Goal: Task Accomplishment & Management: Use online tool/utility

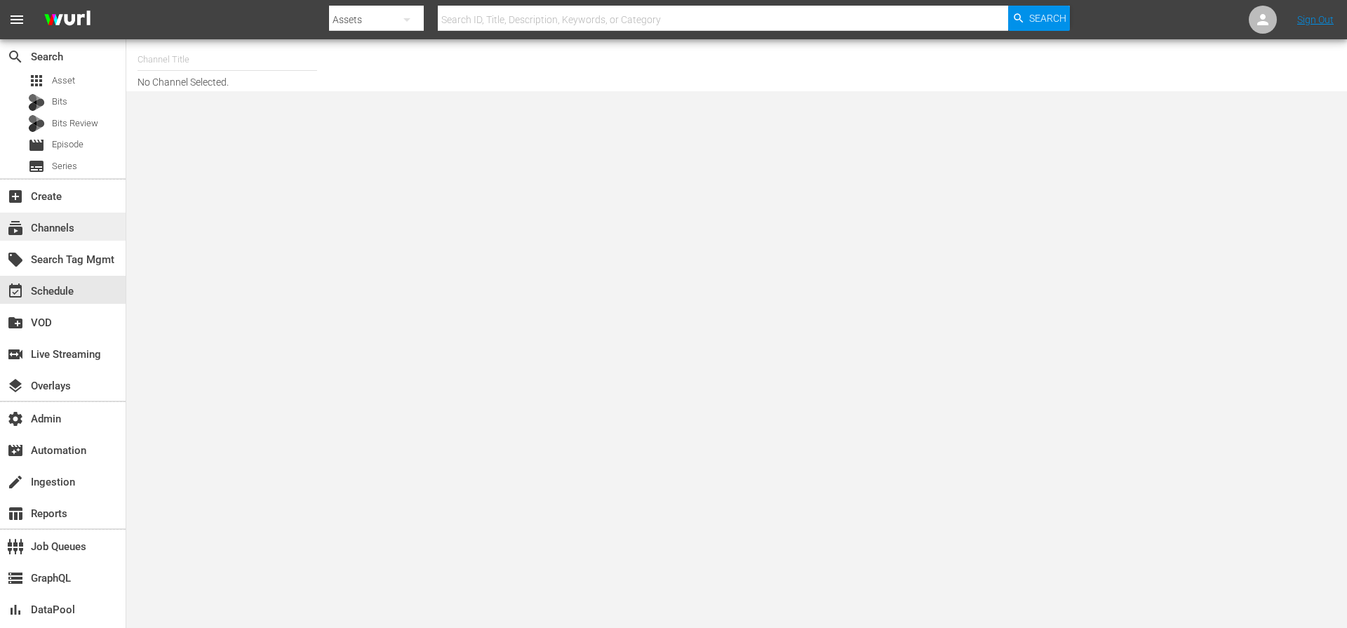
click at [46, 224] on div "subscriptions Channels" at bounding box center [39, 226] width 79 height 13
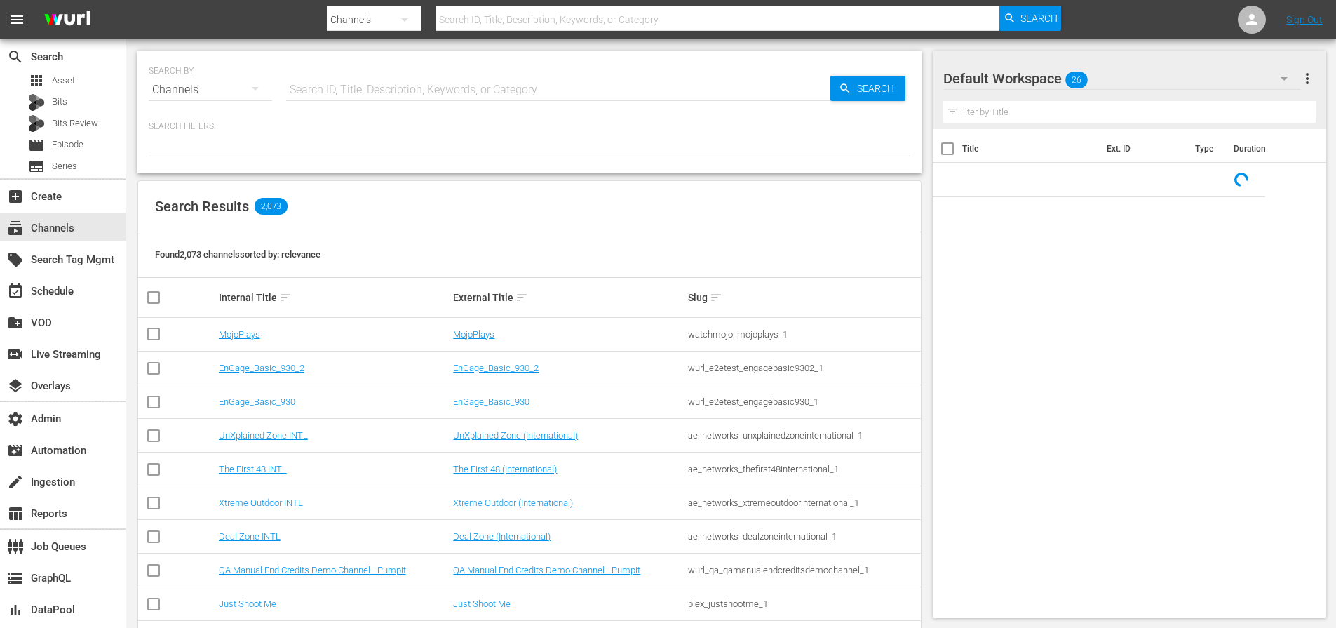
click at [411, 89] on input "text" at bounding box center [558, 90] width 544 height 34
paste input "gsn_cinevault_80s_2"
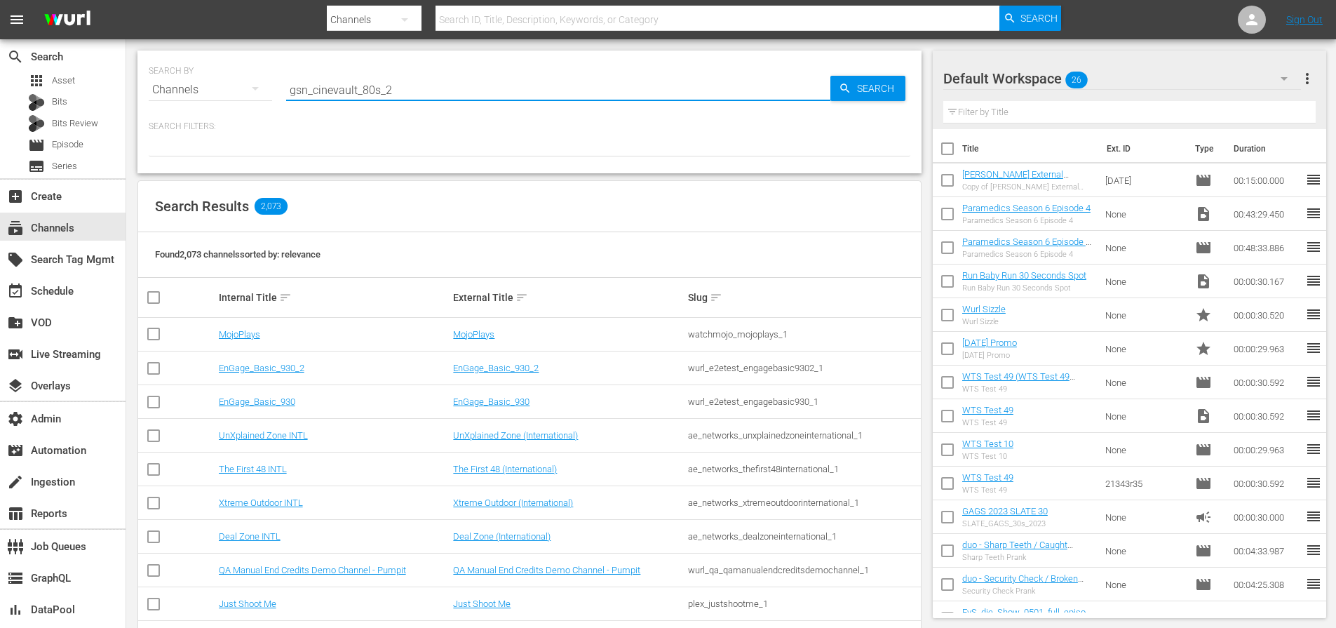
click at [808, 93] on input "gsn_cinevault_80s_2" at bounding box center [558, 90] width 544 height 34
type input "gsn_cinevault_80s_2"
click at [842, 88] on icon "button" at bounding box center [845, 88] width 13 height 13
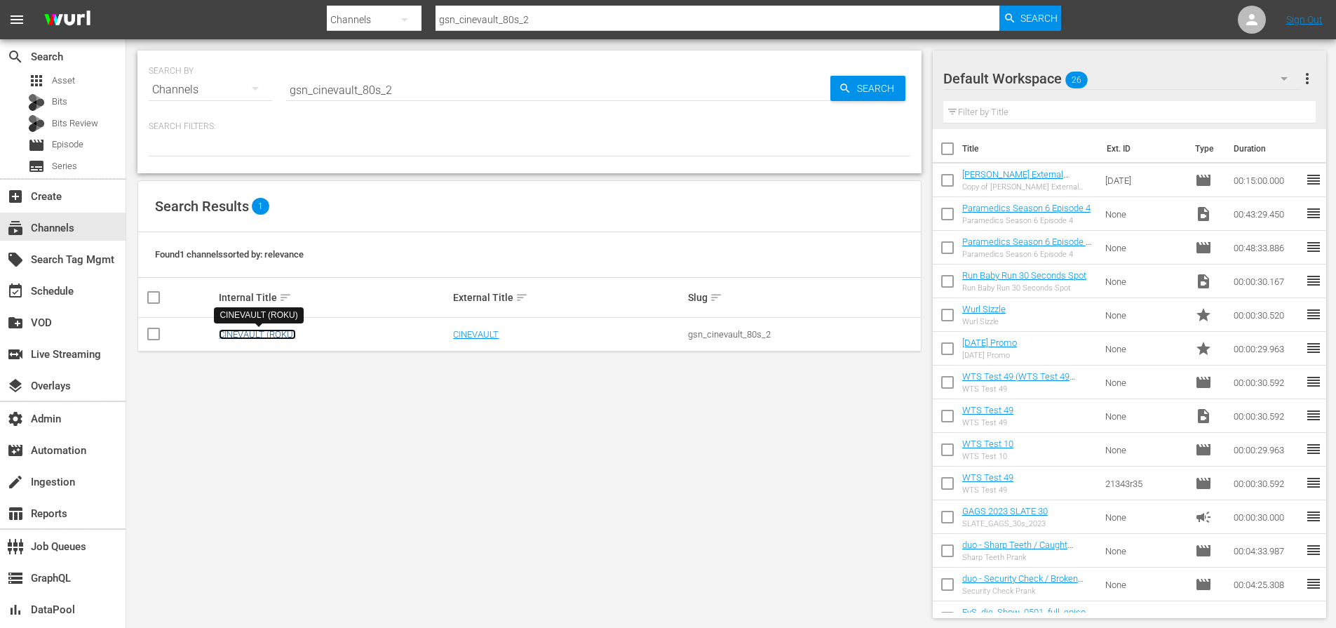
click at [266, 337] on link "CINEVAULT (ROKU)" at bounding box center [257, 334] width 77 height 11
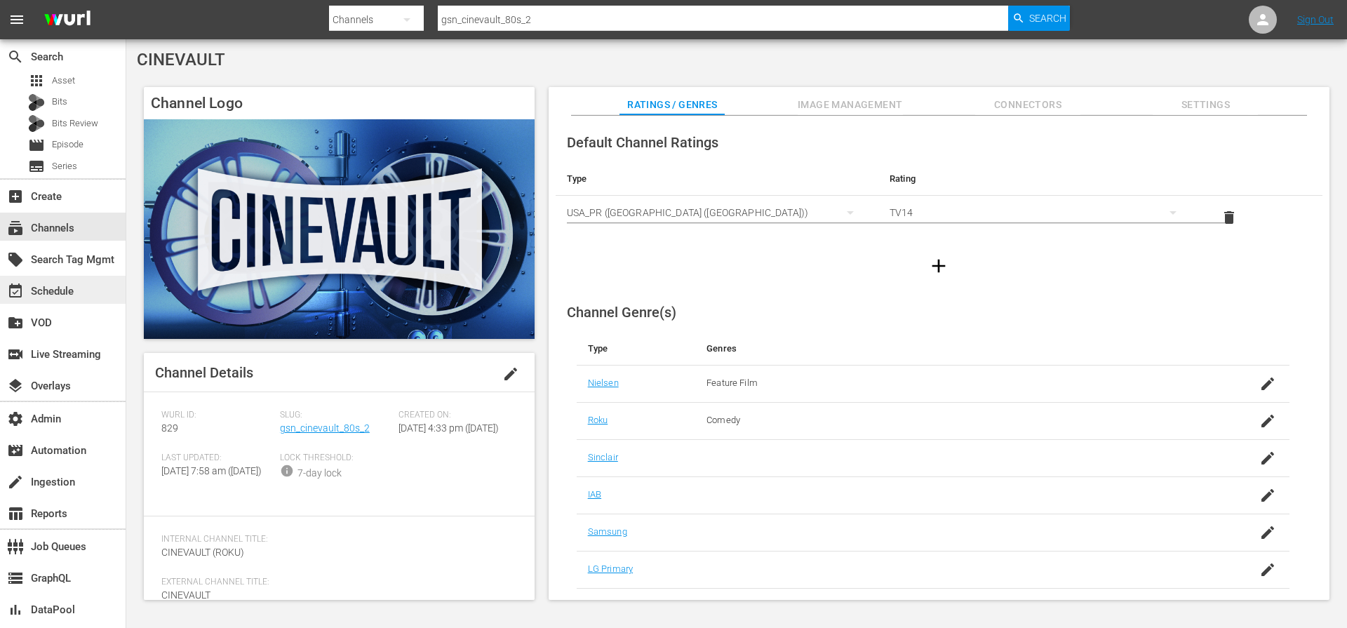
click at [55, 294] on div "event_available Schedule" at bounding box center [39, 289] width 79 height 13
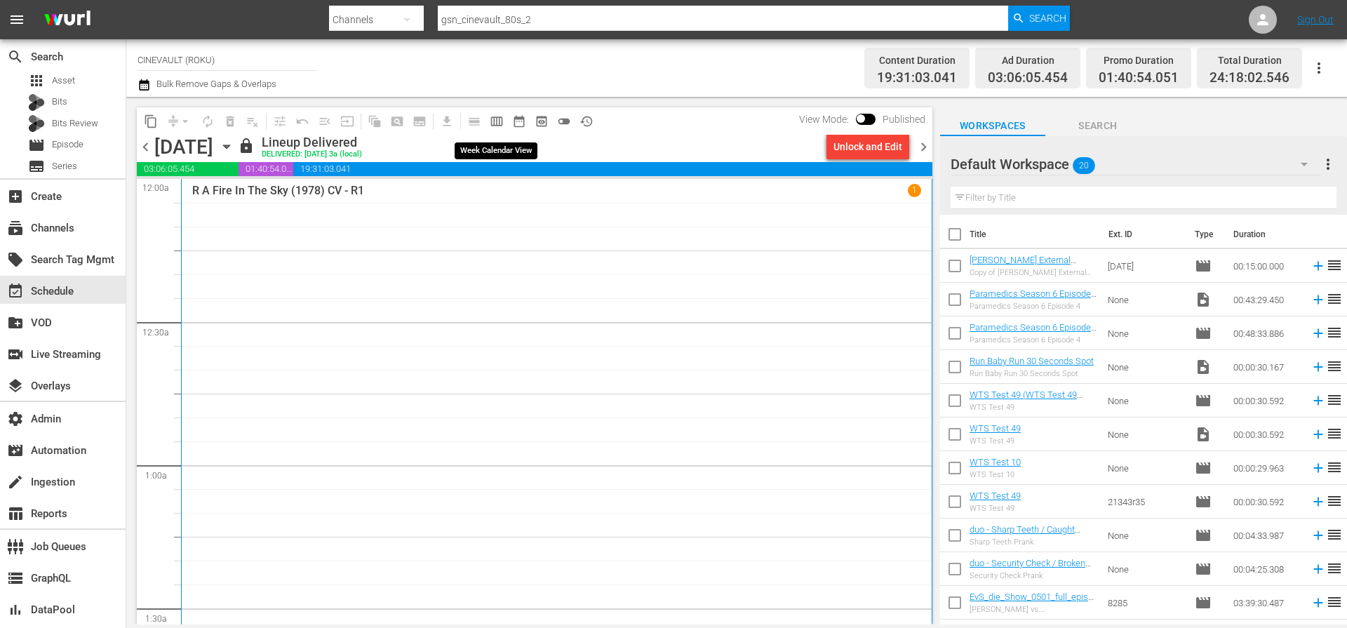
click at [497, 119] on span "calendar_view_week_outlined" at bounding box center [497, 121] width 14 height 14
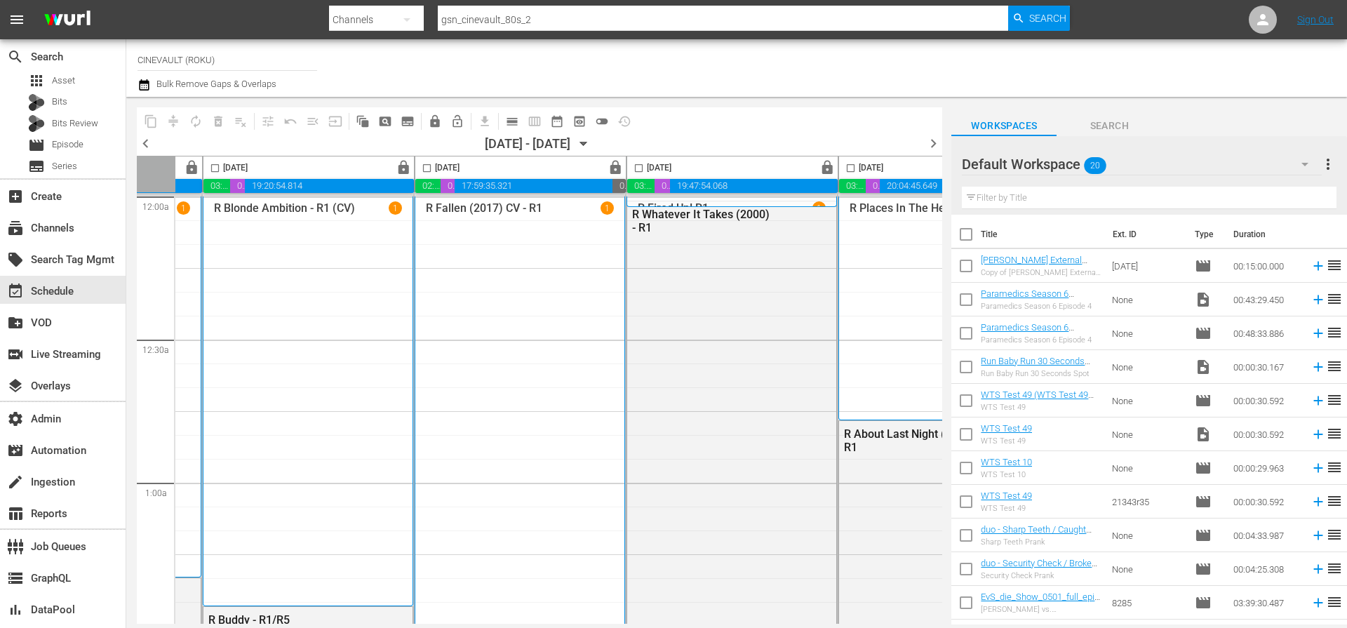
scroll to position [0, 722]
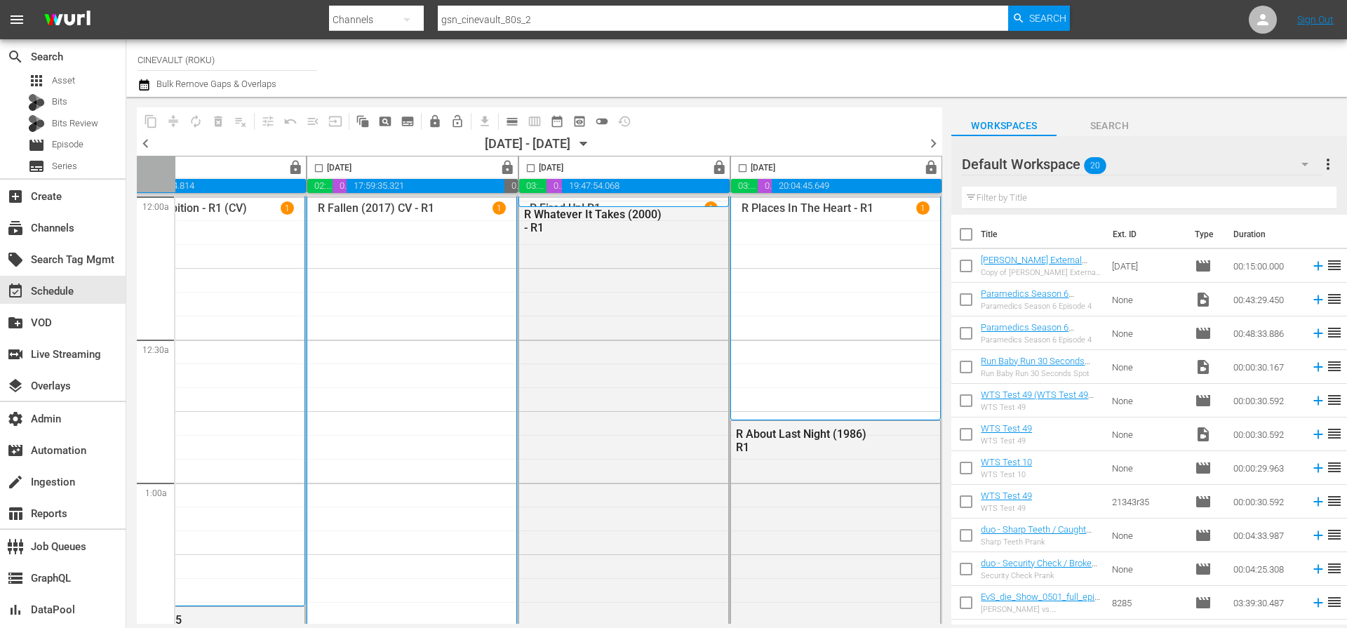
click at [930, 140] on span "chevron_right" at bounding box center [933, 144] width 18 height 18
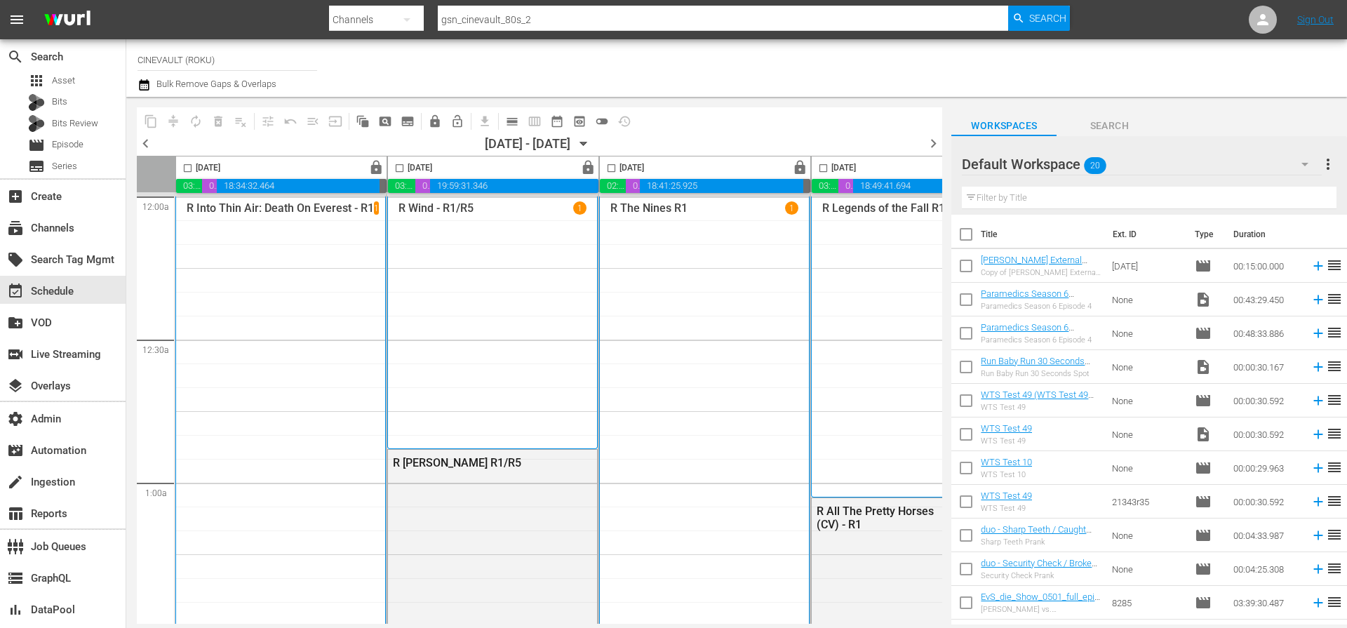
click at [419, 53] on div "Channel Title CINEVAULT (ROKU) Bulk Remove Gaps & Overlaps" at bounding box center [464, 68] width 654 height 51
click at [511, 17] on input "gsn_cinevault_80s_2" at bounding box center [723, 20] width 570 height 34
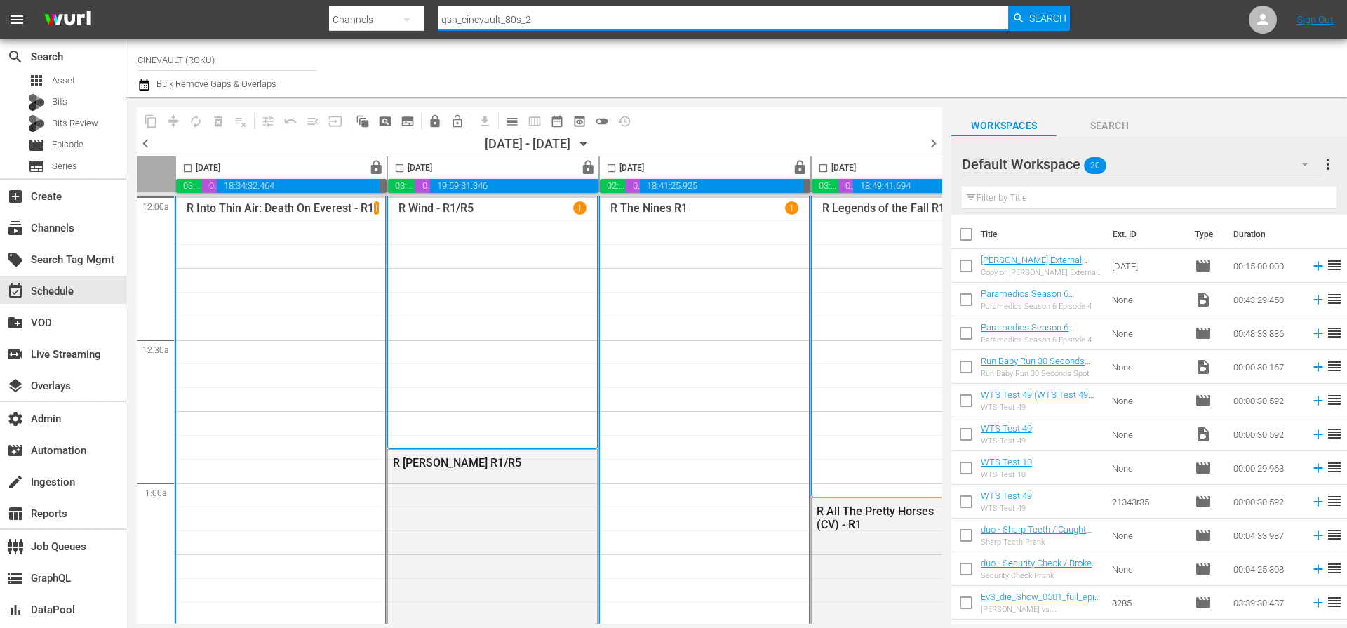
click at [511, 17] on input "gsn_cinevault_80s_2" at bounding box center [723, 20] width 570 height 34
paste input "classics_1"
type input "gsn_cinevault_classics_1"
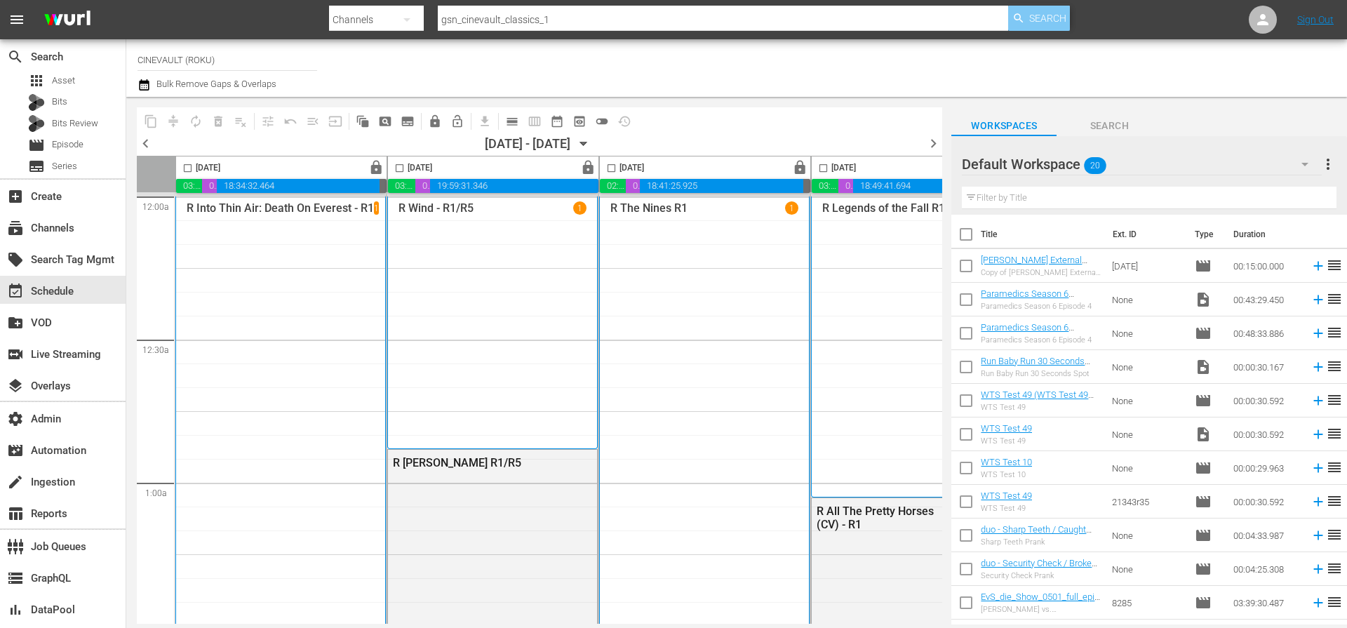
click at [1058, 12] on span "Search" at bounding box center [1047, 18] width 37 height 25
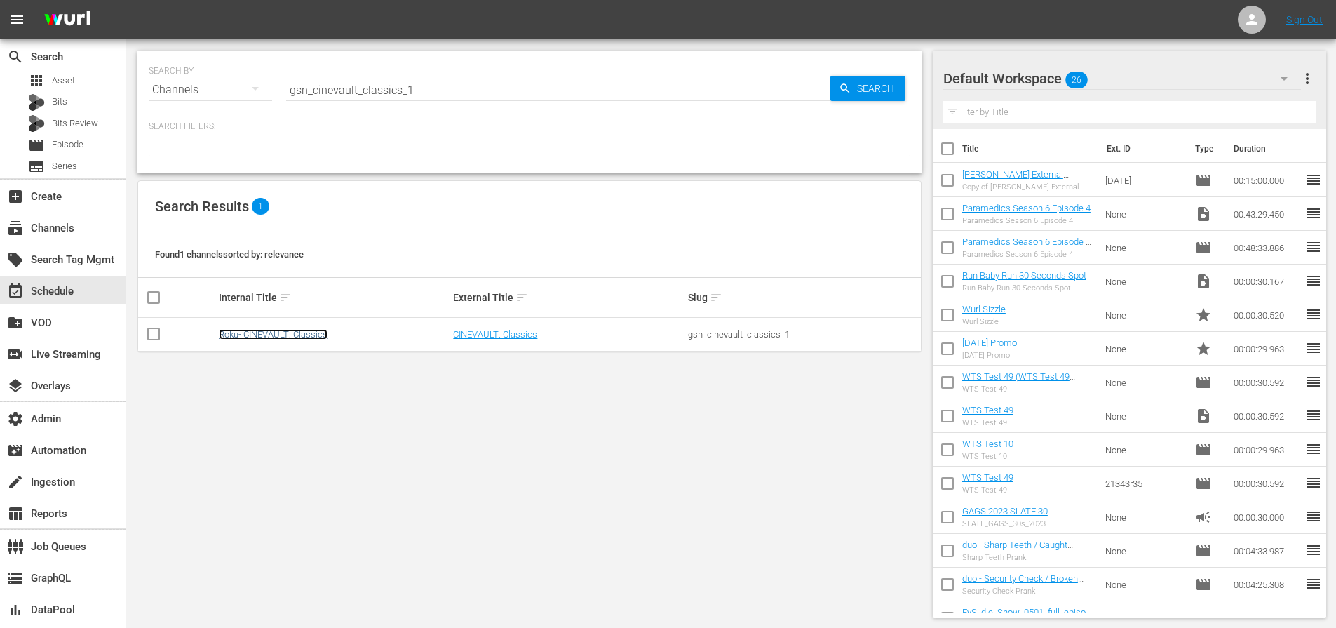
click at [311, 339] on link "Roku- CINEVAULT: Classics" at bounding box center [273, 334] width 109 height 11
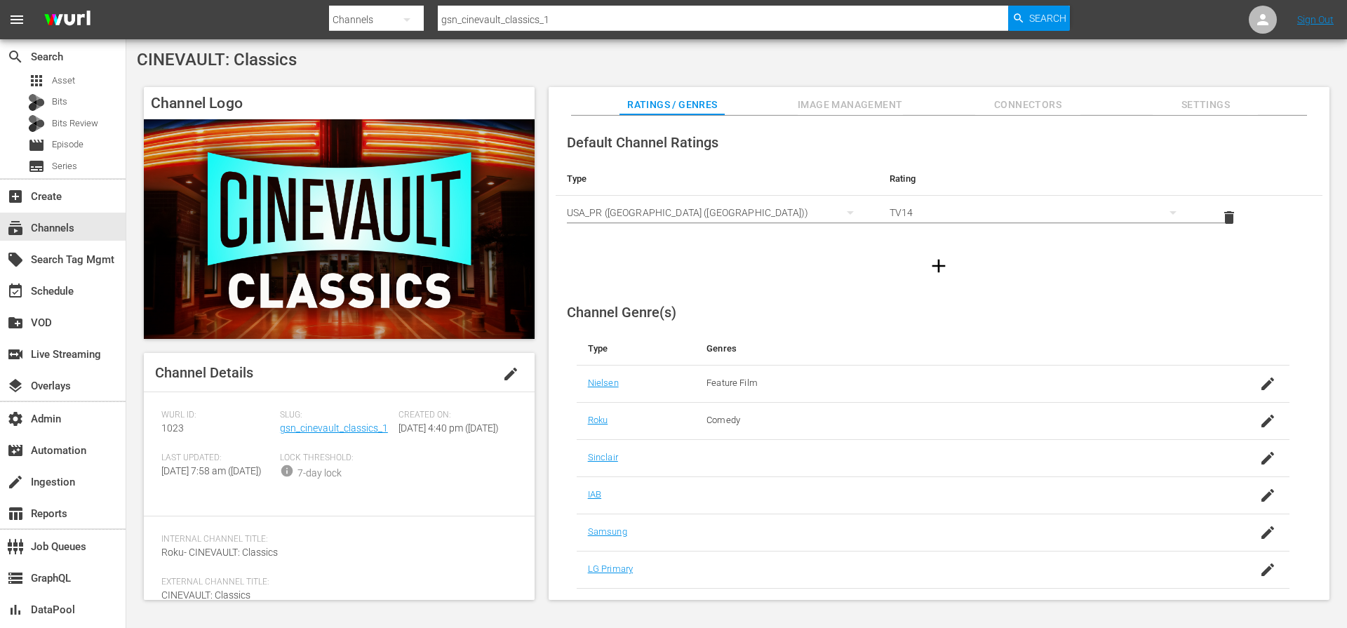
click at [647, 18] on input "gsn_cinevault_classics_1" at bounding box center [723, 20] width 570 height 34
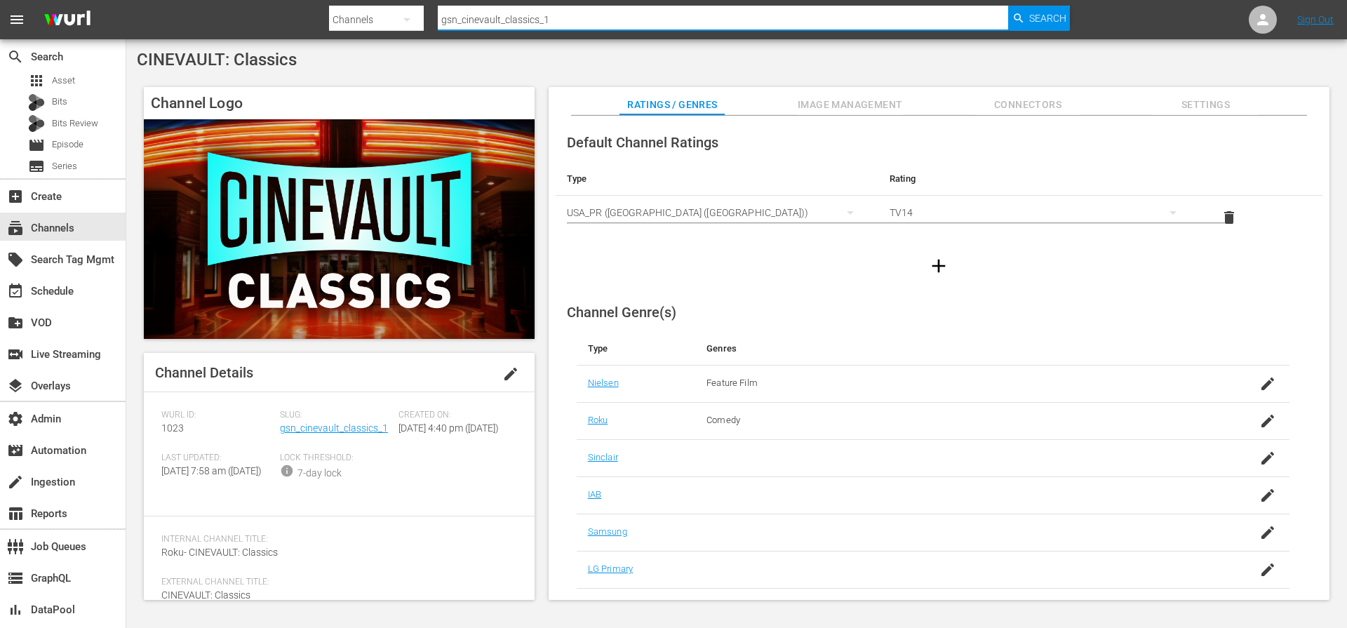
click at [647, 18] on input "gsn_cinevault_classics_1" at bounding box center [723, 20] width 570 height 34
paste input "westerns_2"
type input "gsn_cinevault_westerns_2"
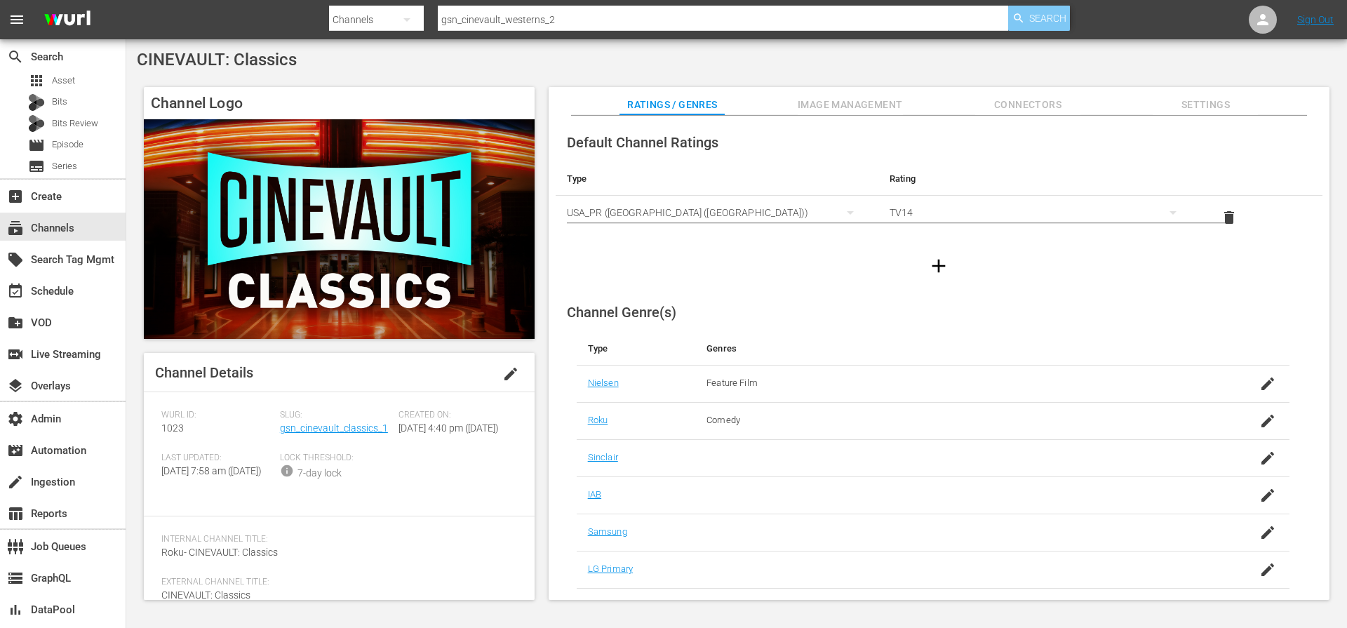
click at [1023, 12] on icon "button" at bounding box center [1018, 18] width 13 height 13
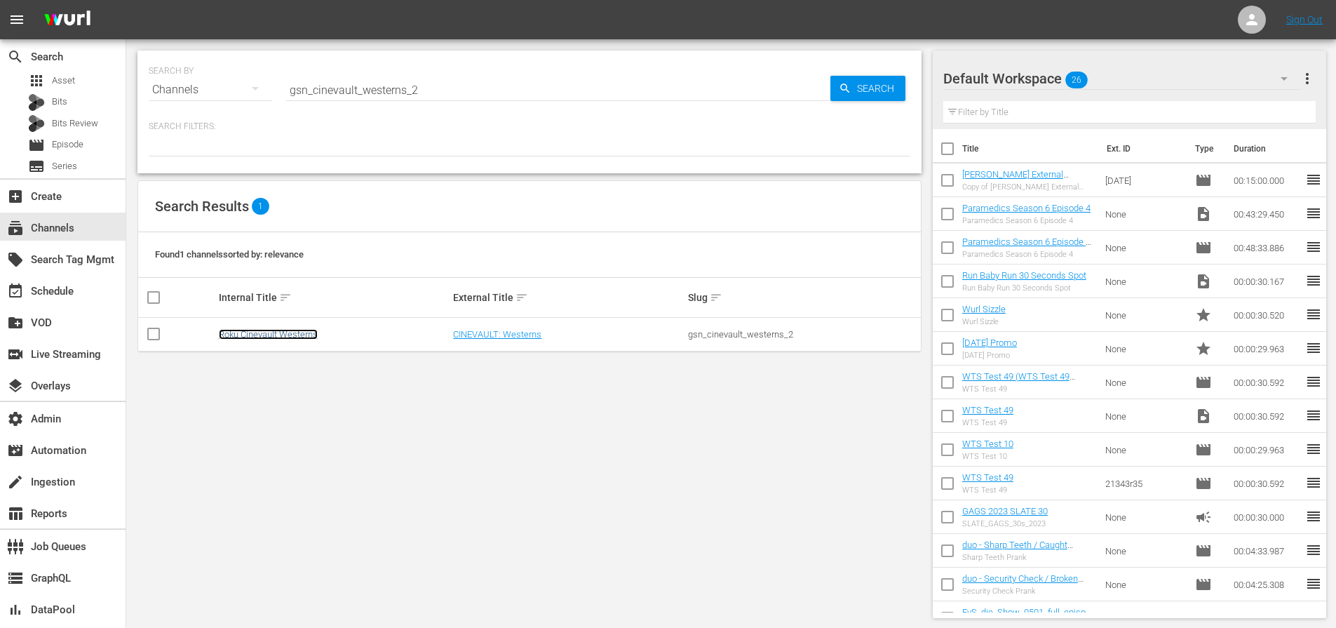
click at [258, 332] on link "Roku Cinevault Westerns" at bounding box center [268, 334] width 99 height 11
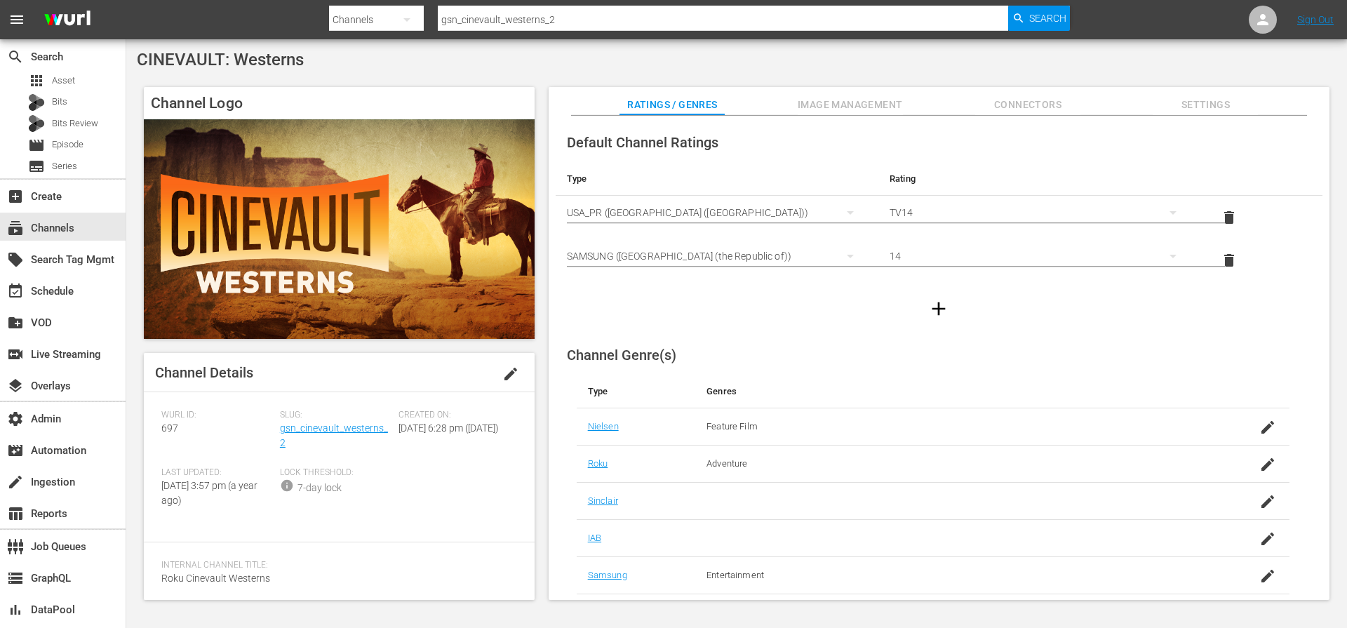
click at [607, 27] on input "gsn_cinevault_westerns_2" at bounding box center [723, 20] width 570 height 34
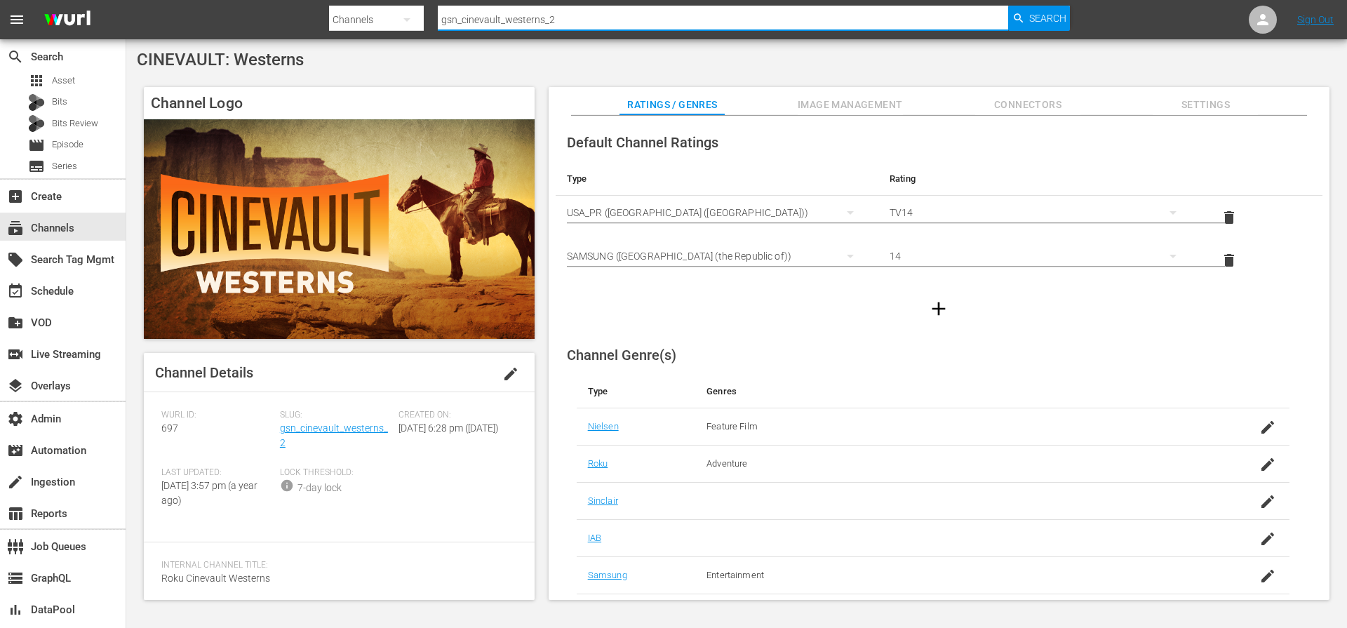
click at [607, 27] on input "gsn_cinevault_westerns_2" at bounding box center [723, 20] width 570 height 34
paste input "runchyroll"
type input "gsn_crunchyroll_2"
click at [1019, 16] on icon "button" at bounding box center [1018, 17] width 9 height 9
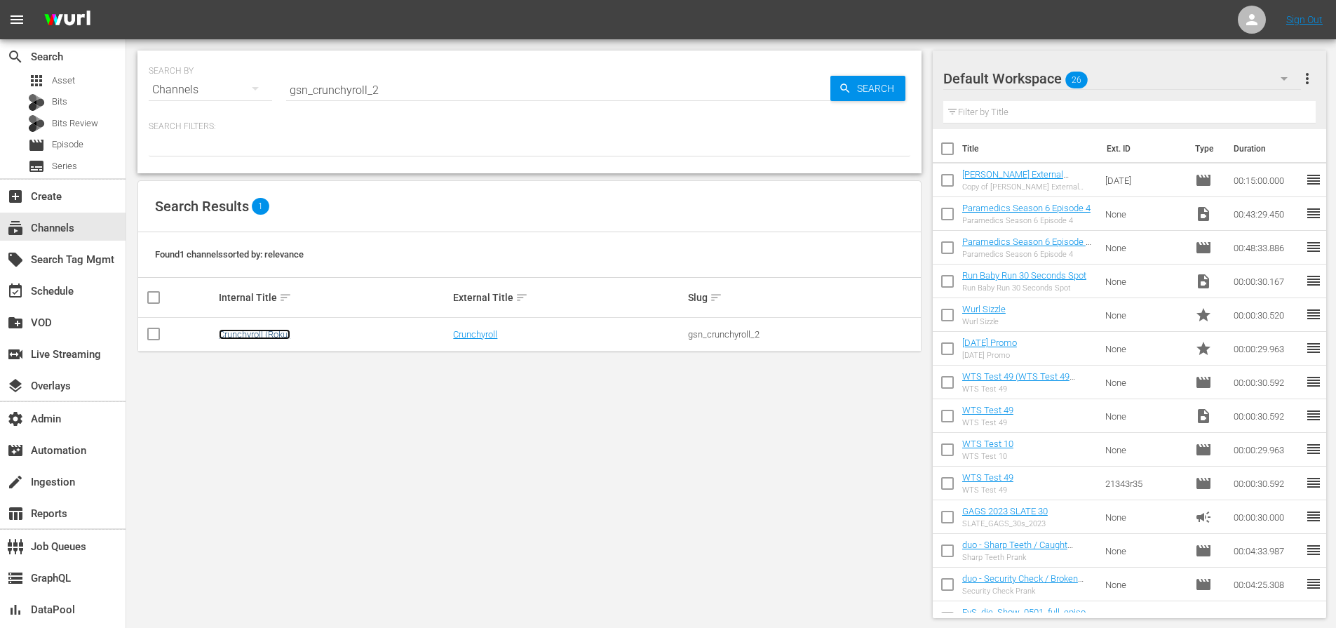
click at [280, 332] on link "Crunchyroll (Roku)" at bounding box center [255, 334] width 72 height 11
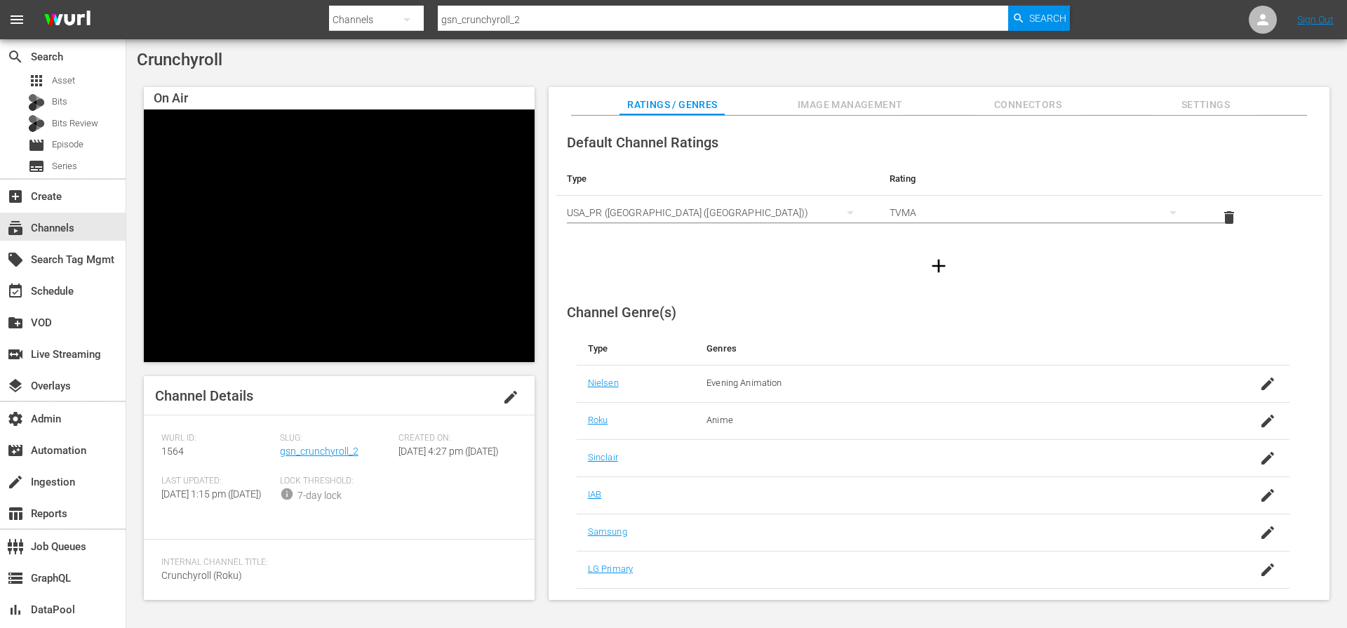
click at [561, 15] on input "gsn_crunchyroll_2" at bounding box center [723, 20] width 570 height 34
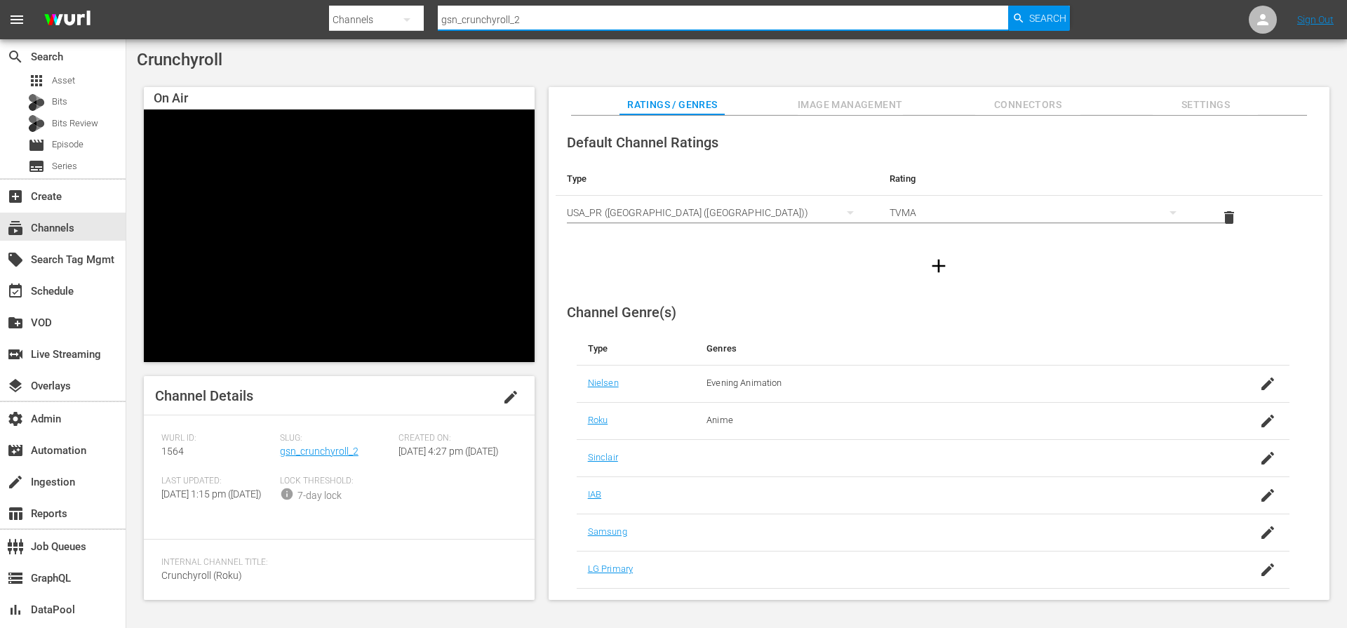
click at [561, 15] on input "gsn_crunchyroll_2" at bounding box center [723, 20] width 570 height 34
paste input "gameshowchannne"
type input "gsn_gameshowchannnel_2"
click at [1030, 13] on span "Search" at bounding box center [1047, 18] width 37 height 25
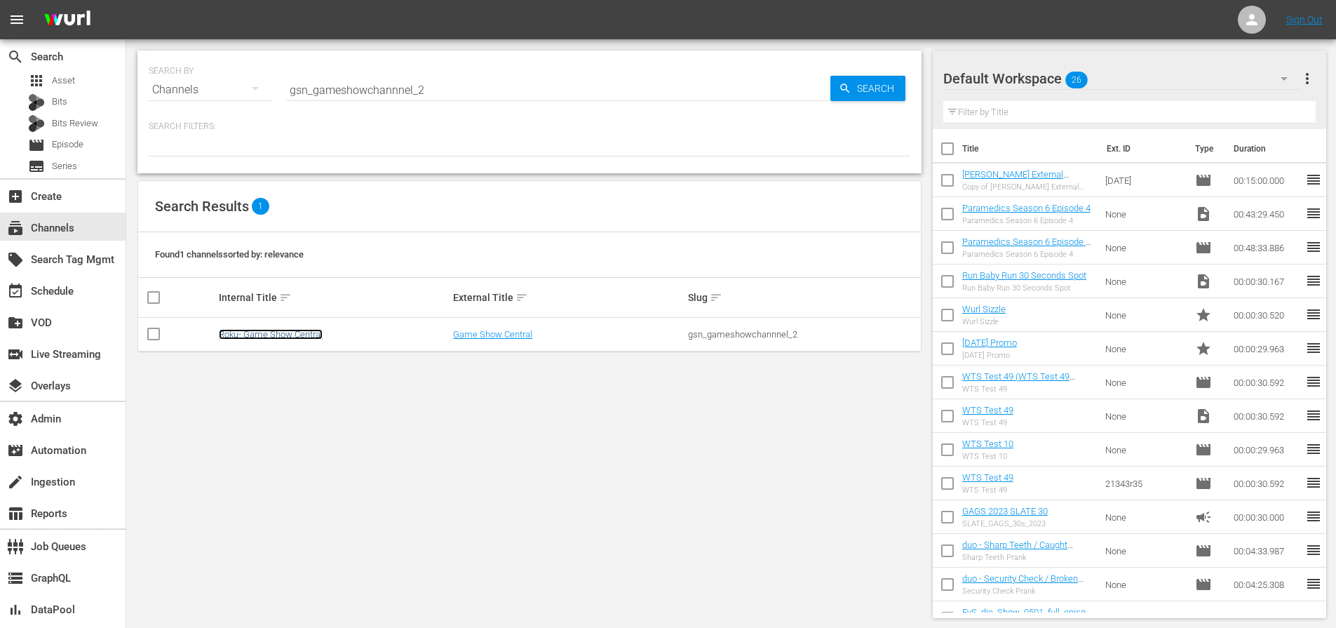
click at [278, 330] on link "Roku- Game Show Central" at bounding box center [271, 334] width 104 height 11
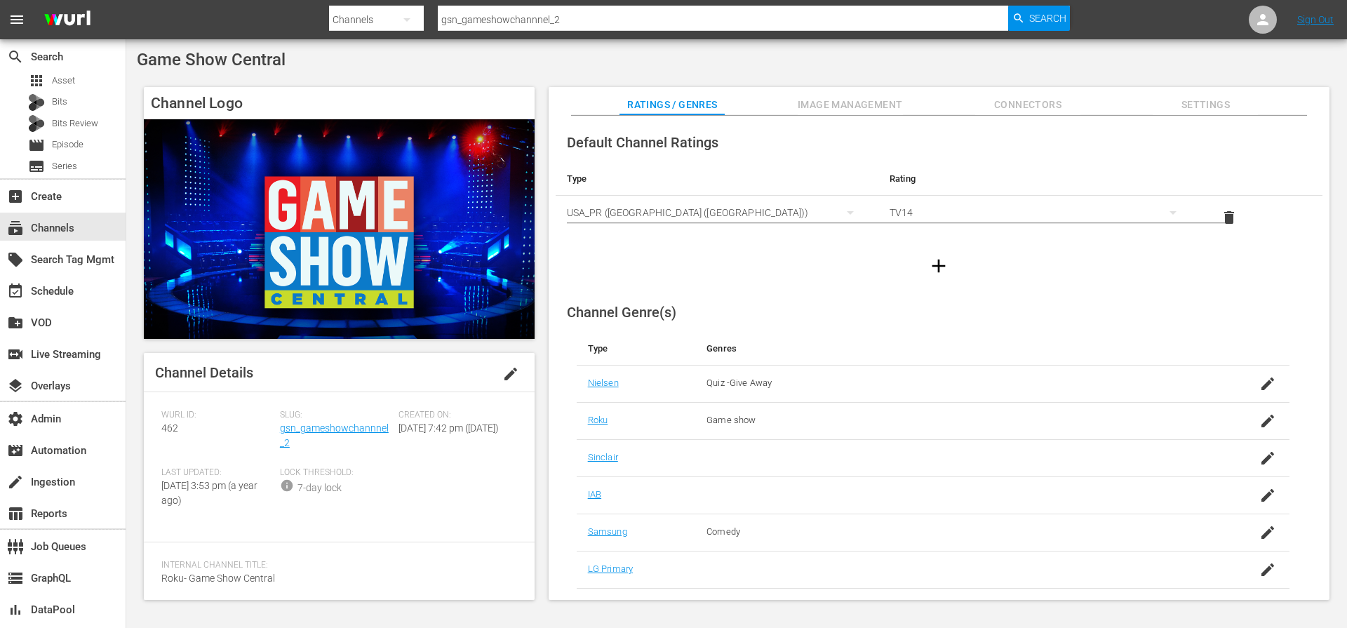
click at [538, 18] on input "gsn_gameshowchannnel_2" at bounding box center [723, 20] width 570 height 34
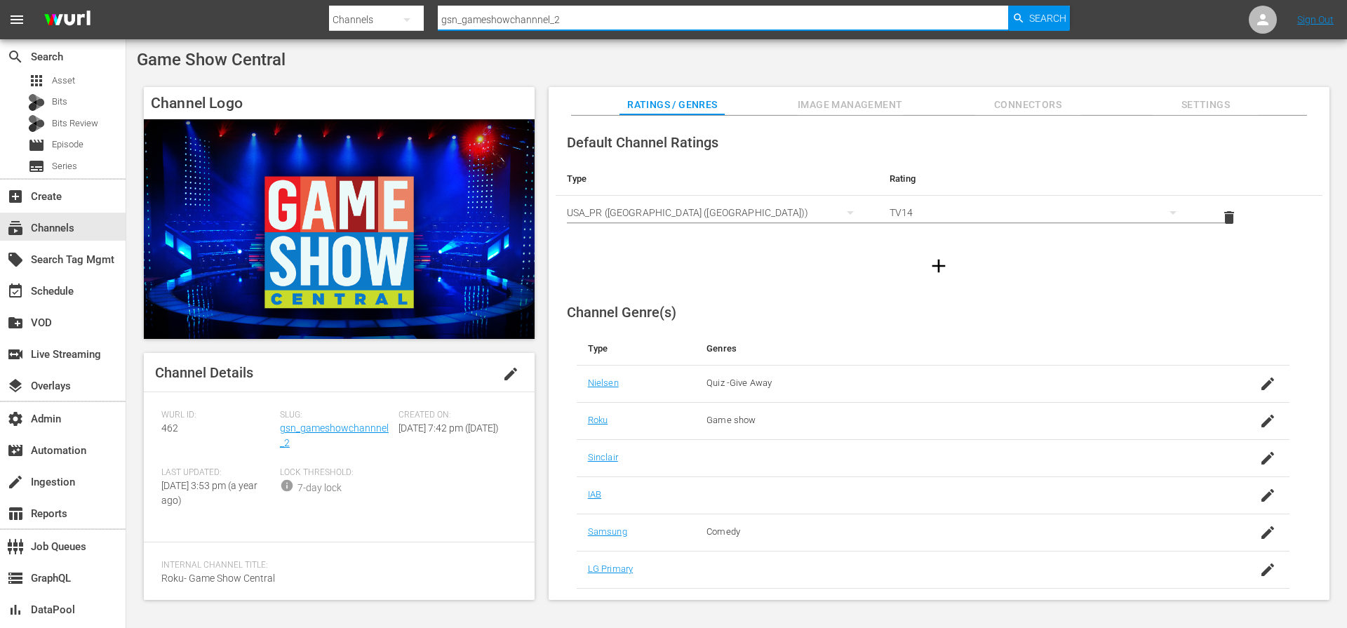
click at [538, 18] on input "gsn_gameshowchannnel_2" at bounding box center [723, 20] width 570 height 34
paste input "cinevault_70s"
type input "gsn_cinevault_70s_2"
click at [1013, 8] on div "Search" at bounding box center [1039, 18] width 62 height 25
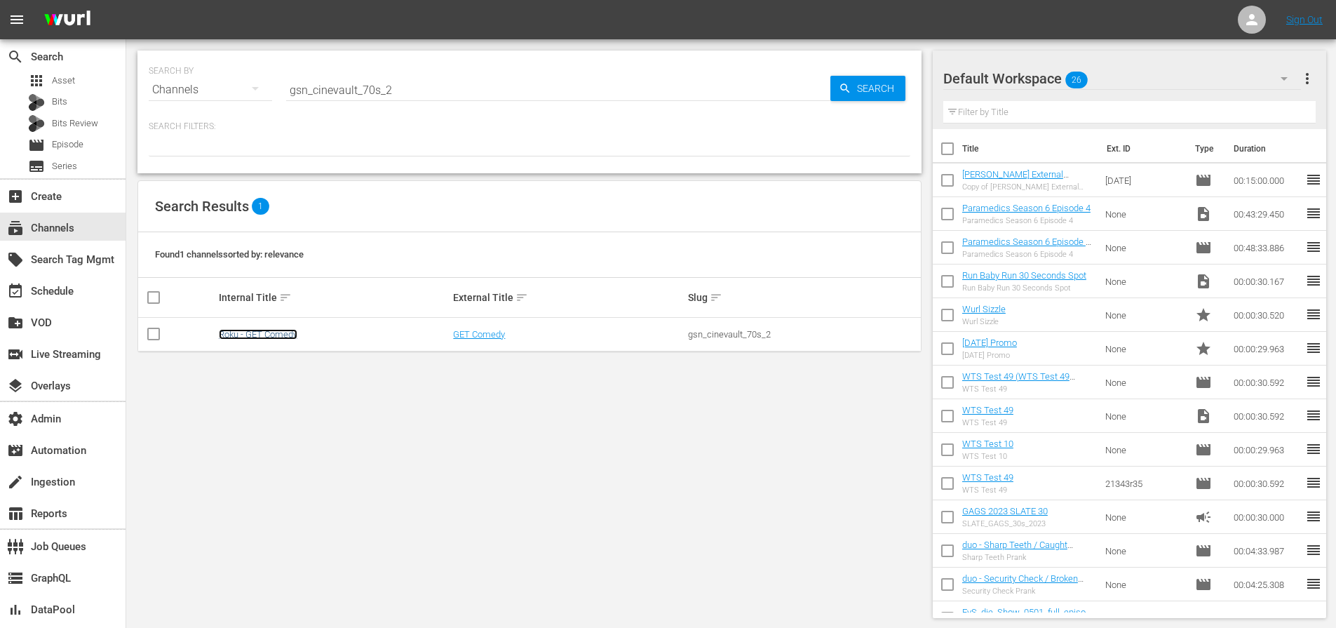
click at [284, 335] on link "Roku - GET Comedy" at bounding box center [258, 334] width 79 height 11
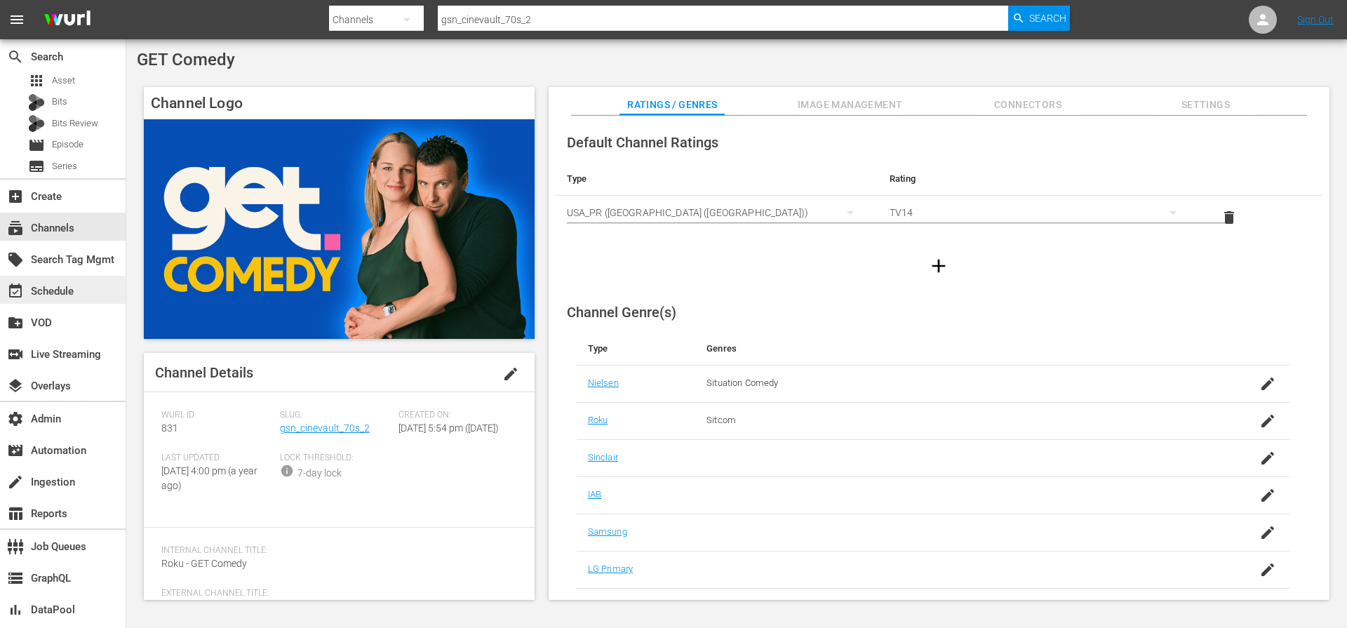
click at [73, 288] on div "event_available Schedule" at bounding box center [39, 289] width 79 height 13
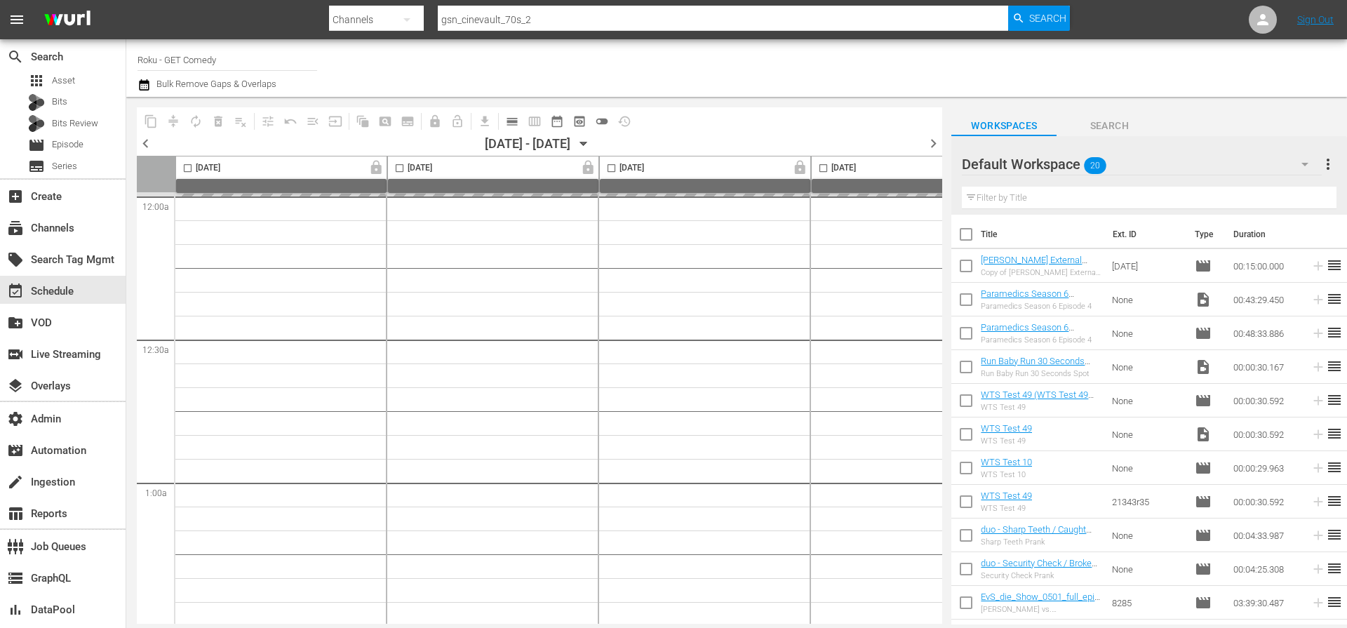
click at [149, 140] on span "chevron_left" at bounding box center [146, 144] width 18 height 18
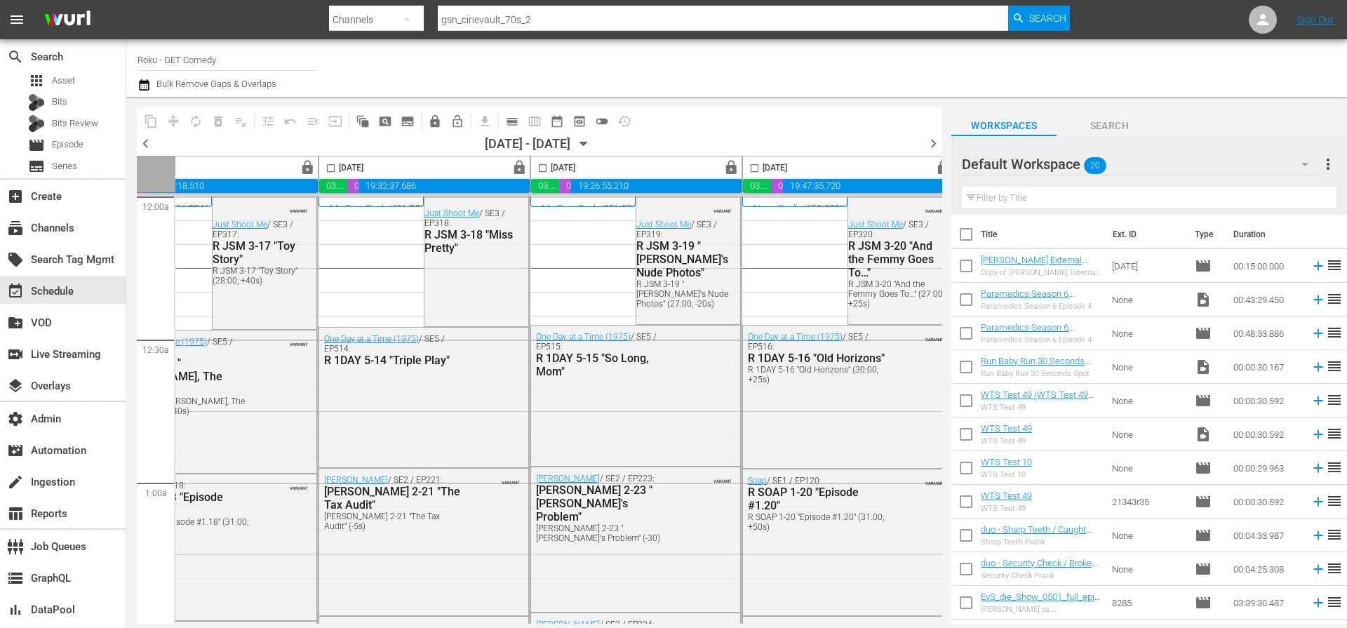
scroll to position [0, 722]
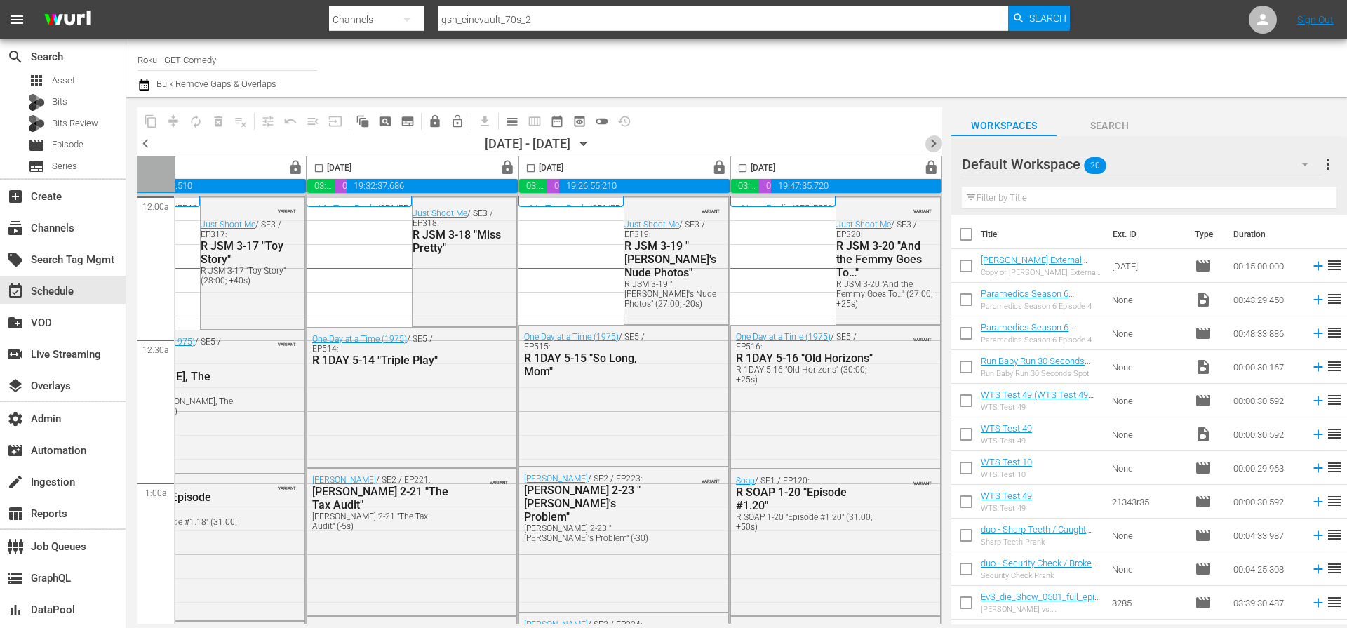
click at [939, 144] on span "chevron_right" at bounding box center [933, 144] width 18 height 18
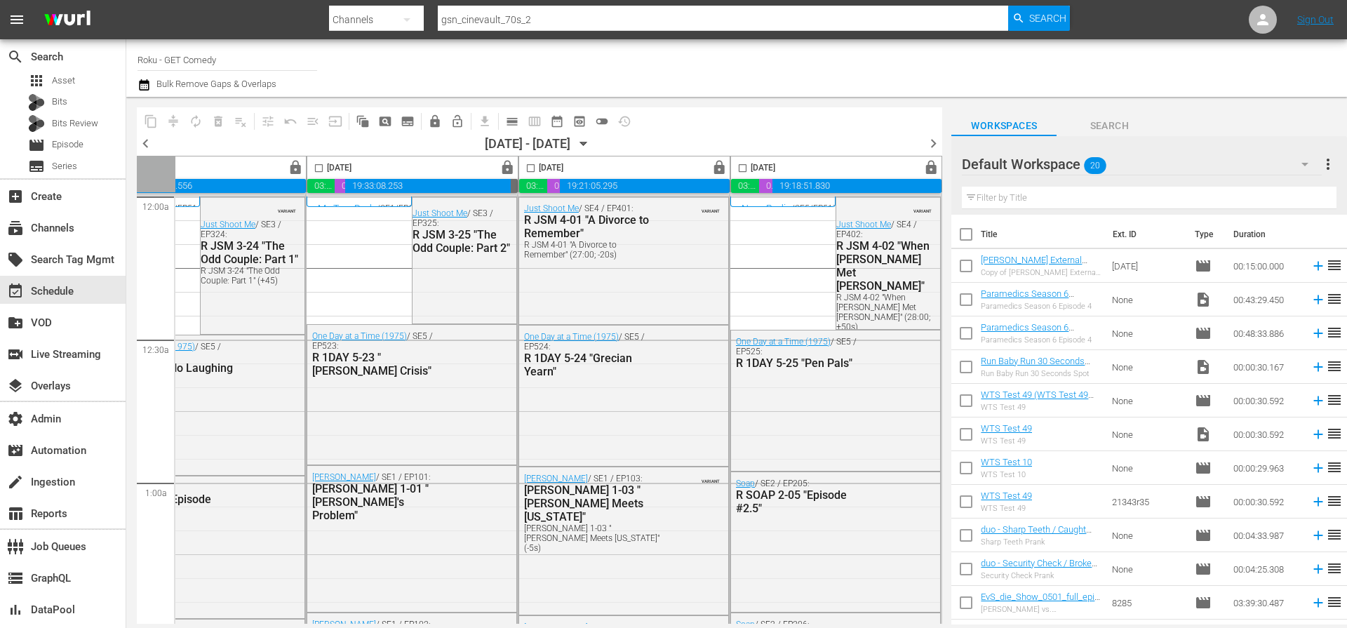
click at [633, 29] on input "gsn_cinevault_70s_2" at bounding box center [723, 20] width 570 height 34
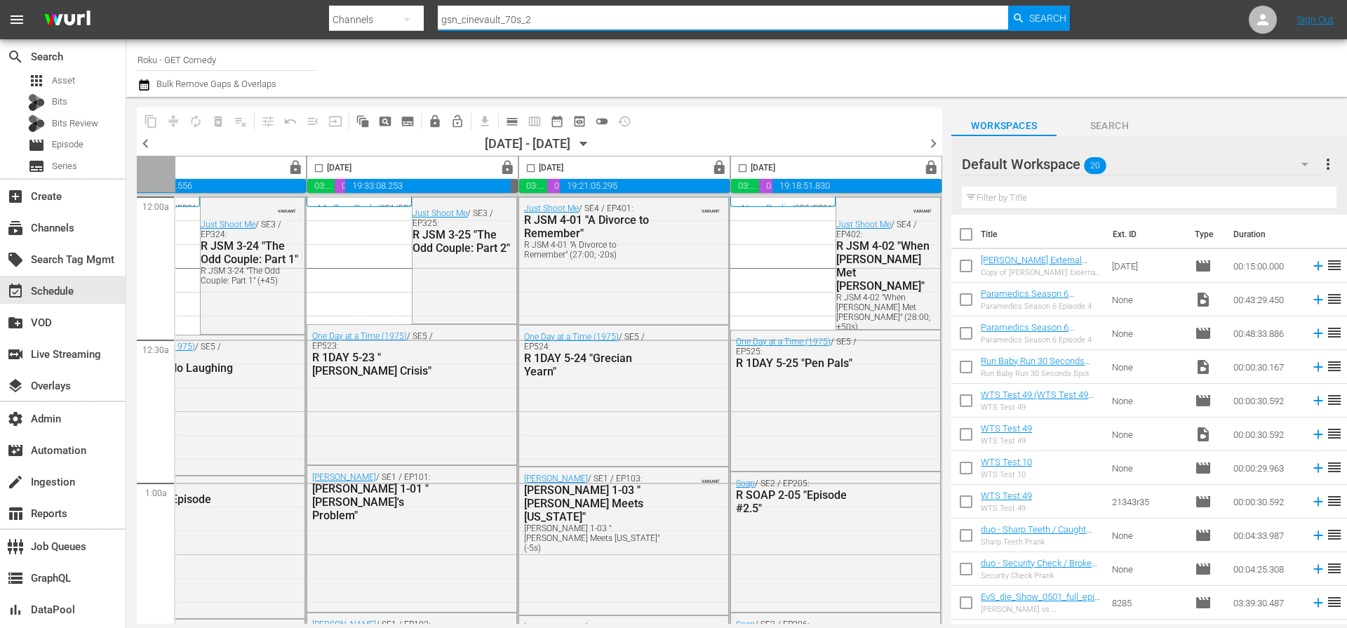
click at [634, 25] on input "gsn_cinevault_70s_2" at bounding box center [723, 20] width 570 height 34
paste input "western"
type input "gsn_cinevault_westerns_2"
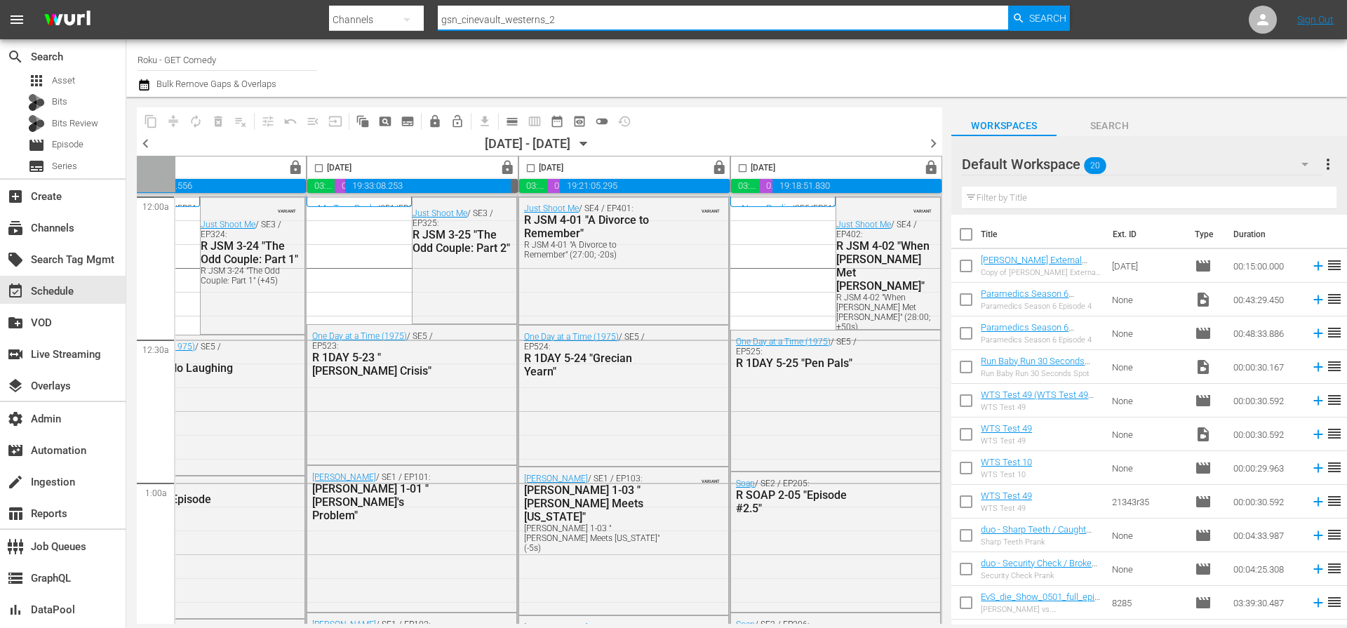
click at [1030, 17] on span "Search" at bounding box center [1047, 18] width 37 height 25
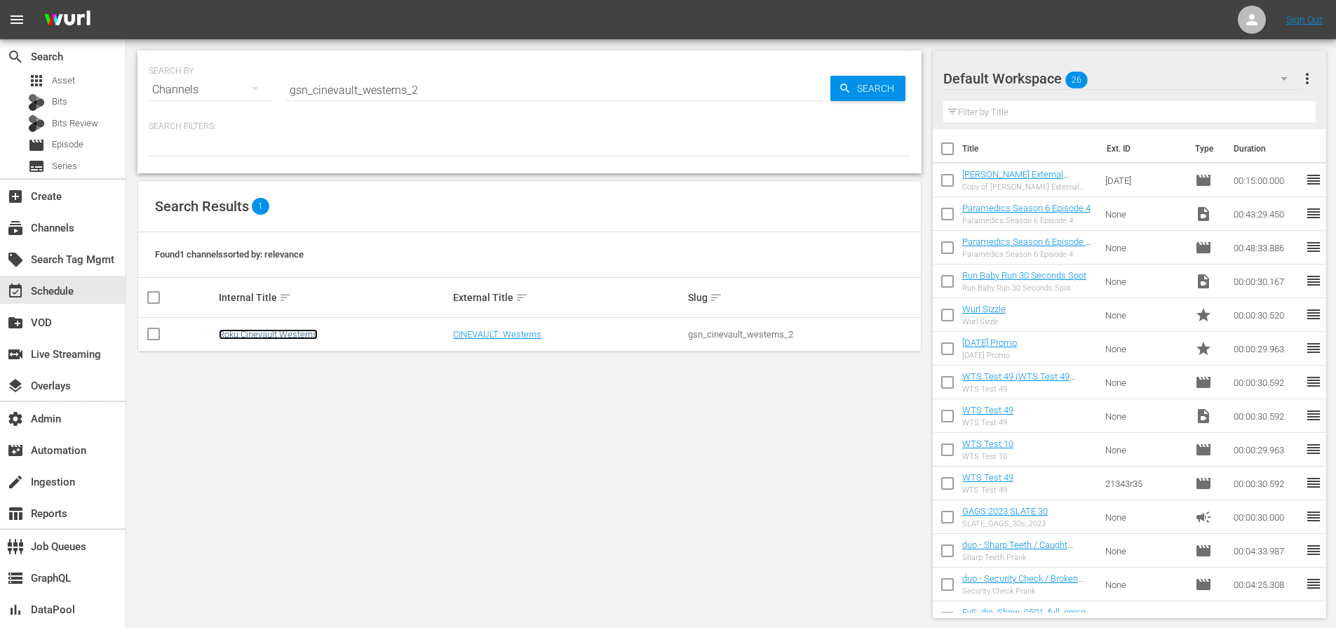
click at [294, 331] on link "Roku Cinevault Westerns" at bounding box center [268, 334] width 99 height 11
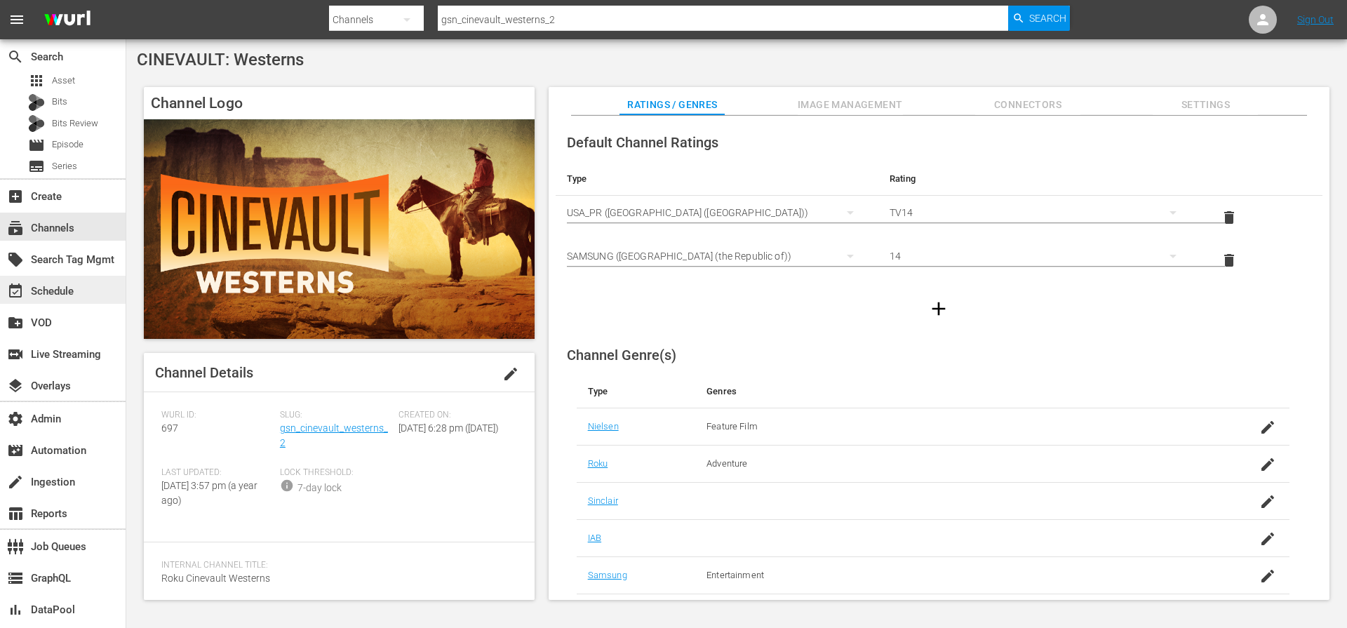
click at [72, 285] on div "event_available Schedule" at bounding box center [39, 289] width 79 height 13
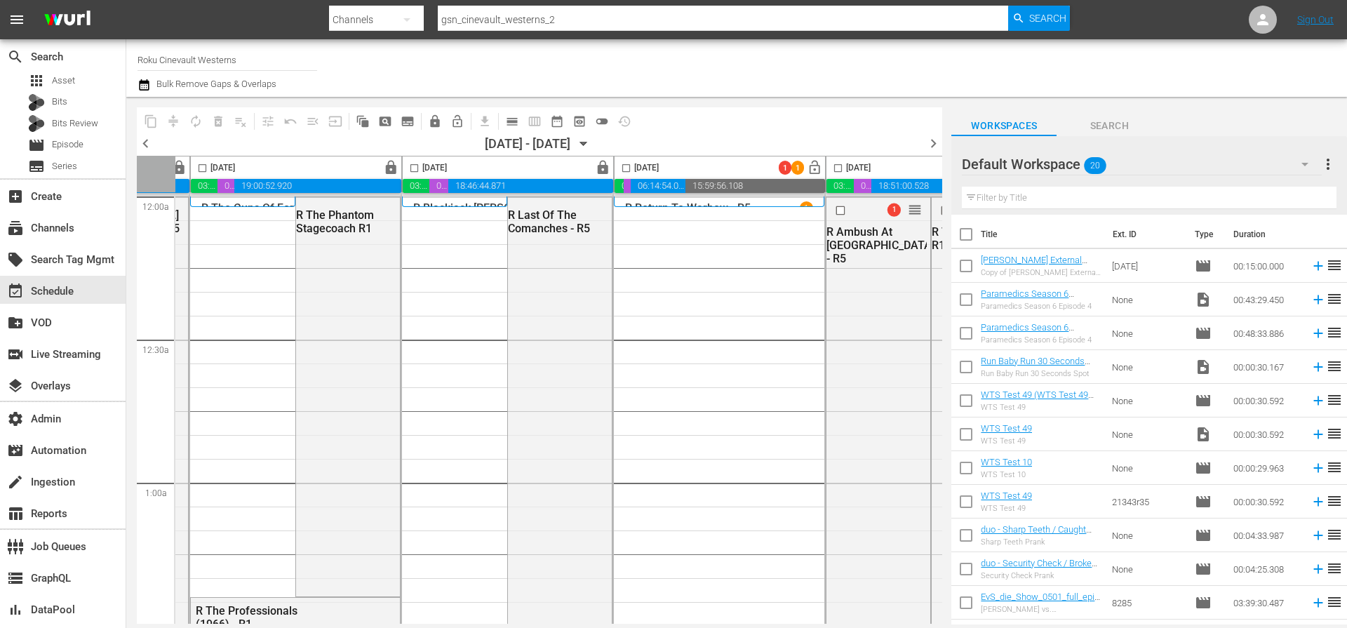
scroll to position [0, 722]
